Goal: Task Accomplishment & Management: Manage account settings

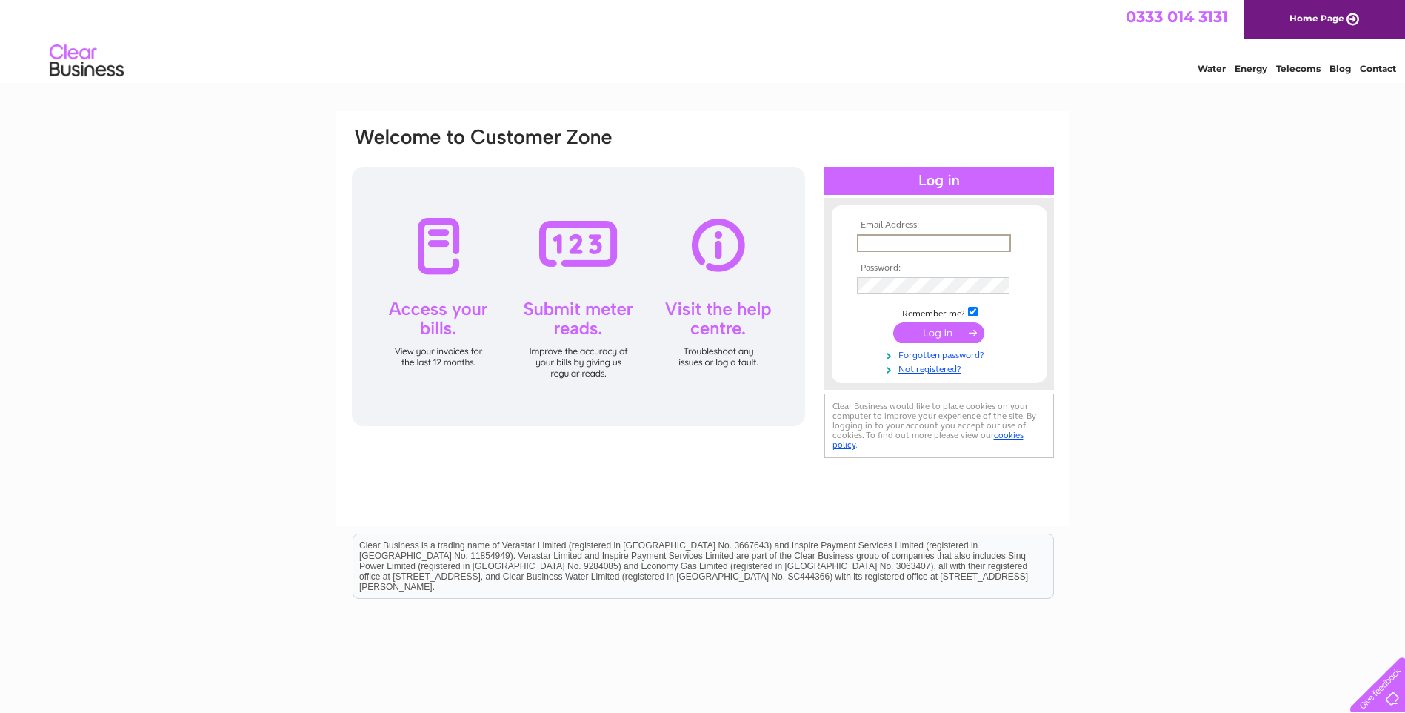
click at [934, 239] on input "text" at bounding box center [934, 243] width 154 height 18
type input "anne.ohagan@outlook.com"
click at [936, 335] on input "submit" at bounding box center [938, 332] width 91 height 21
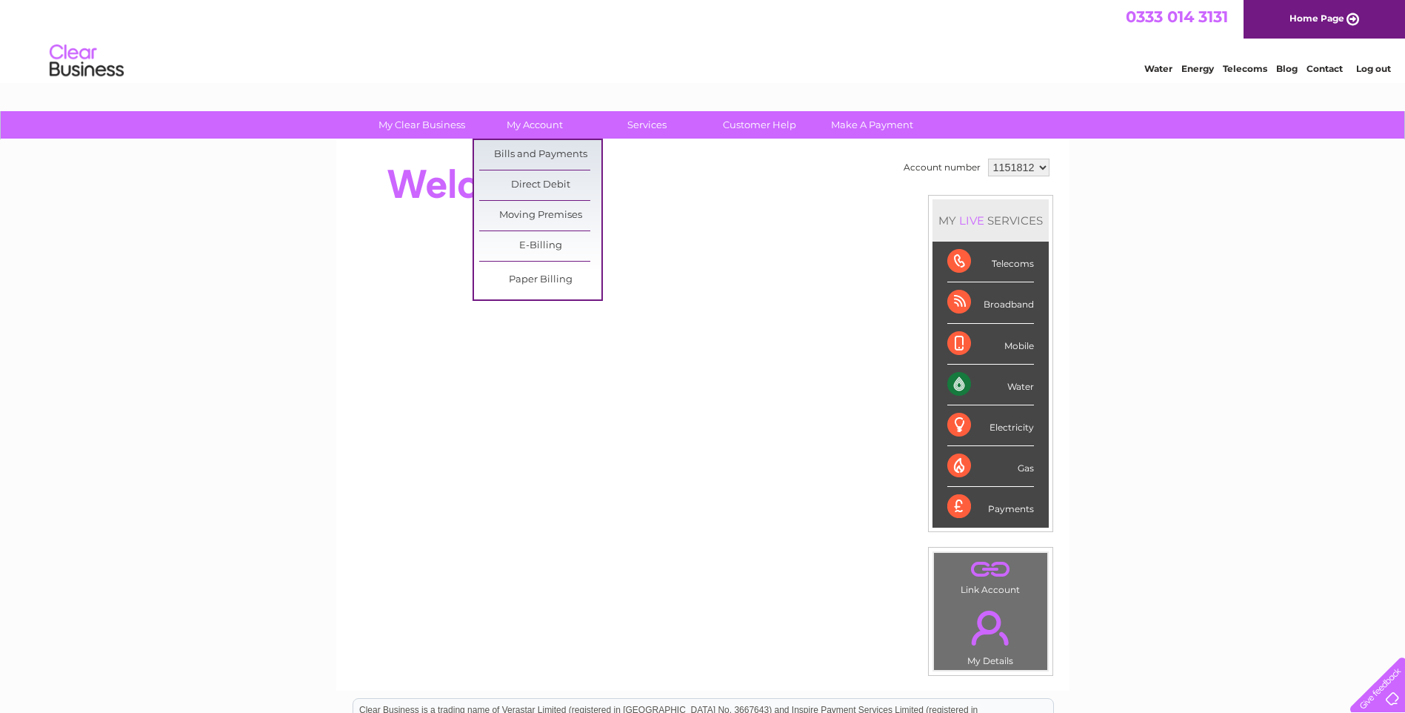
click at [542, 157] on link "Bills and Payments" at bounding box center [540, 155] width 122 height 30
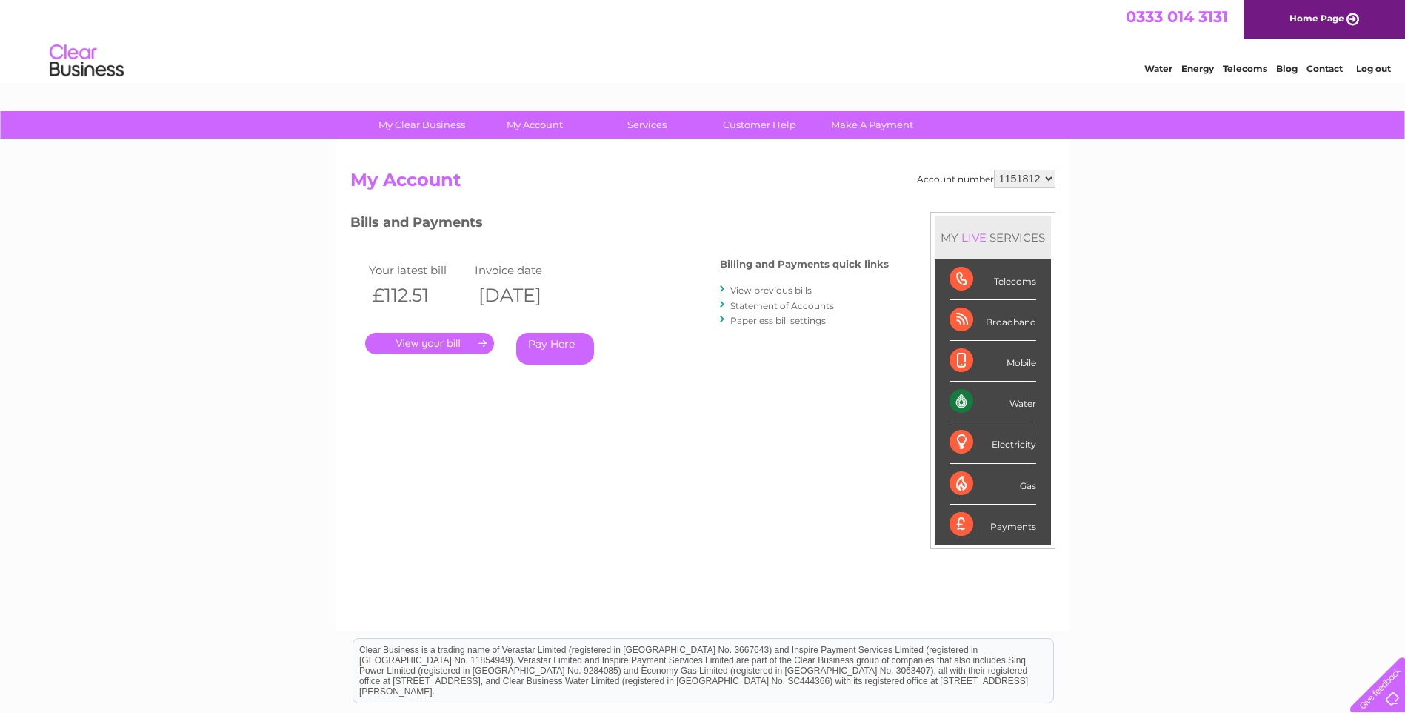
click at [424, 344] on link "." at bounding box center [429, 343] width 129 height 21
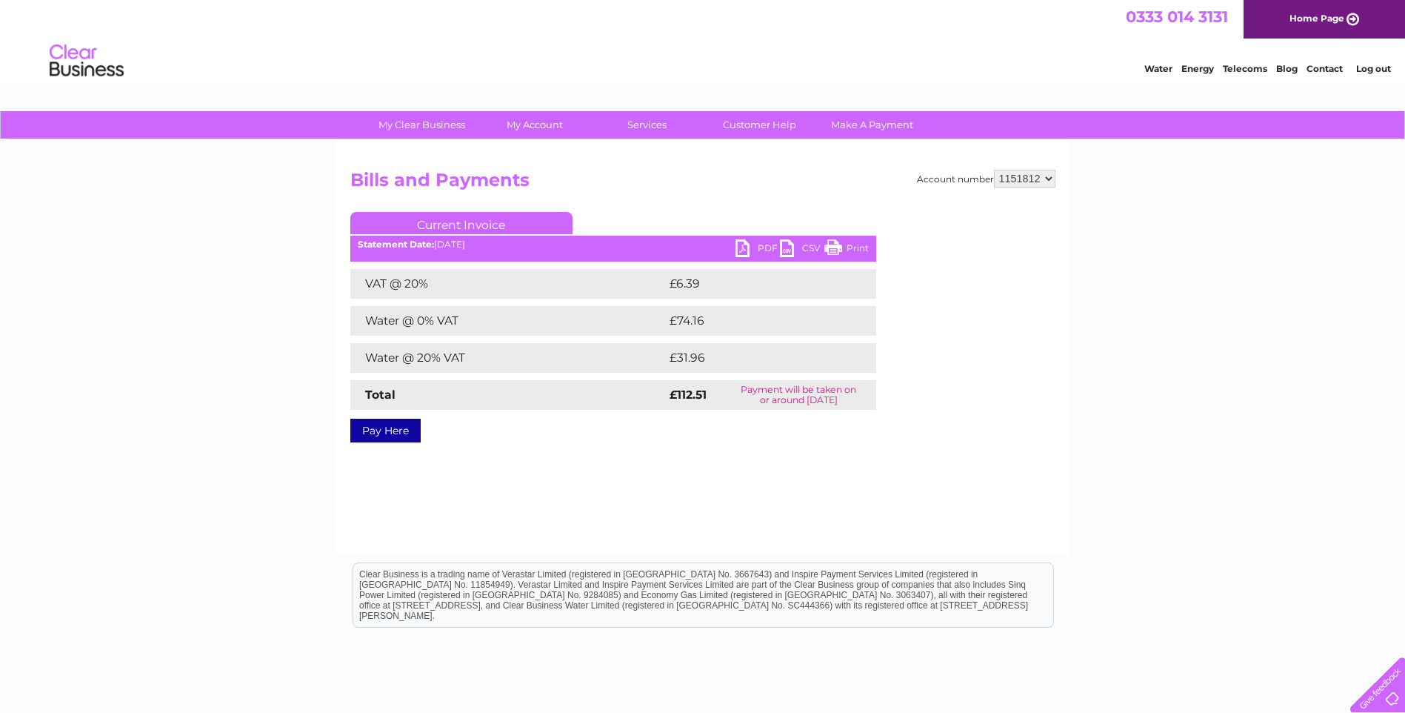
click at [767, 249] on link "PDF" at bounding box center [758, 249] width 44 height 21
